Goal: Information Seeking & Learning: Learn about a topic

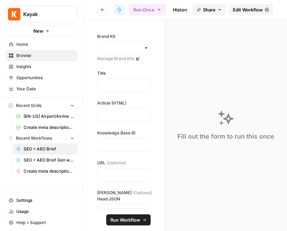
click at [49, 43] on span "Home" at bounding box center [45, 44] width 58 height 6
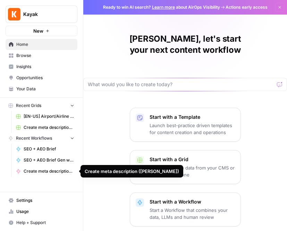
click at [36, 169] on span "Create meta description ([PERSON_NAME])" at bounding box center [49, 171] width 51 height 6
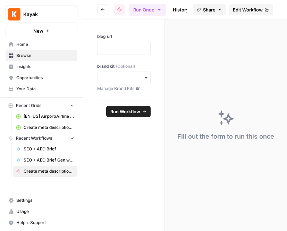
drag, startPoint x: 1, startPoint y: 113, endPoint x: -33, endPoint y: 116, distance: 33.8
click at [0, 116] on html "Kayak New Home Browse Insights Opportunities Your Data Recent Grids [EN-US] Air…" at bounding box center [143, 115] width 287 height 231
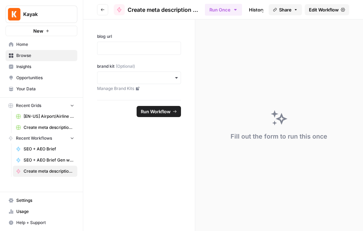
click at [42, 217] on button "Help + Support" at bounding box center [42, 222] width 72 height 11
click at [111, 199] on span "AirOps Academy" at bounding box center [116, 197] width 46 height 6
click at [52, 53] on span "Browse" at bounding box center [45, 55] width 58 height 6
